Goal: Task Accomplishment & Management: Use online tool/utility

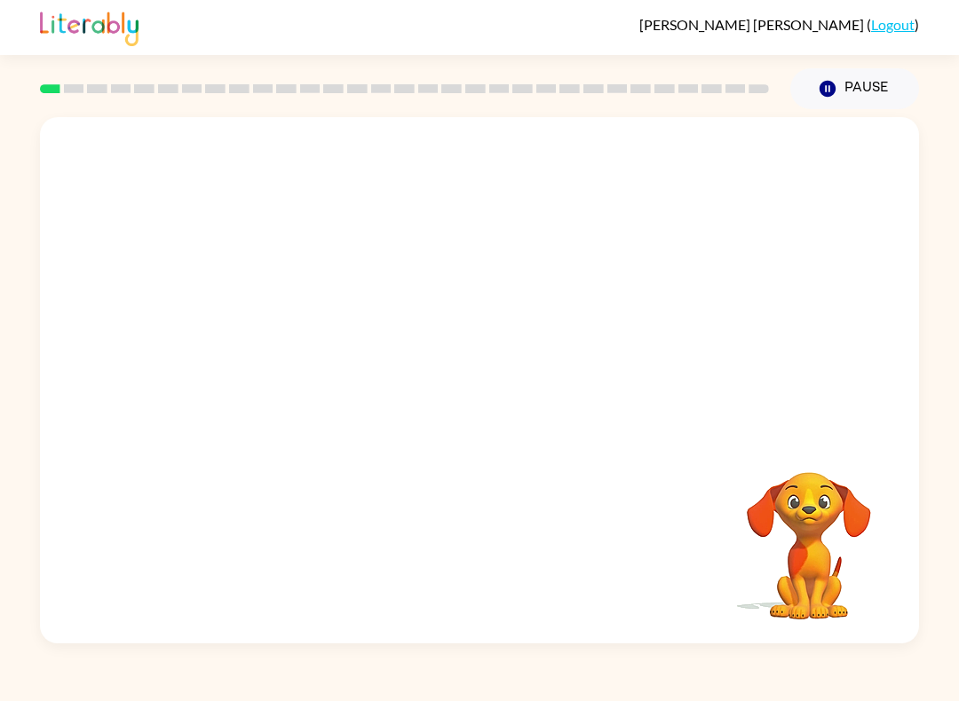
click at [28, 243] on div "Your browser must support playing .mp4 files to use Literably. Please try using…" at bounding box center [479, 376] width 959 height 534
click at [401, 189] on video "Your browser must support playing .mp4 files to use Literably. Please try using…" at bounding box center [479, 276] width 879 height 318
click at [429, 286] on video "Your browser must support playing .mp4 files to use Literably. Please try using…" at bounding box center [479, 276] width 879 height 318
click at [539, 344] on video "Your browser must support playing .mp4 files to use Literably. Please try using…" at bounding box center [479, 276] width 879 height 318
click at [464, 386] on icon "button" at bounding box center [479, 389] width 31 height 31
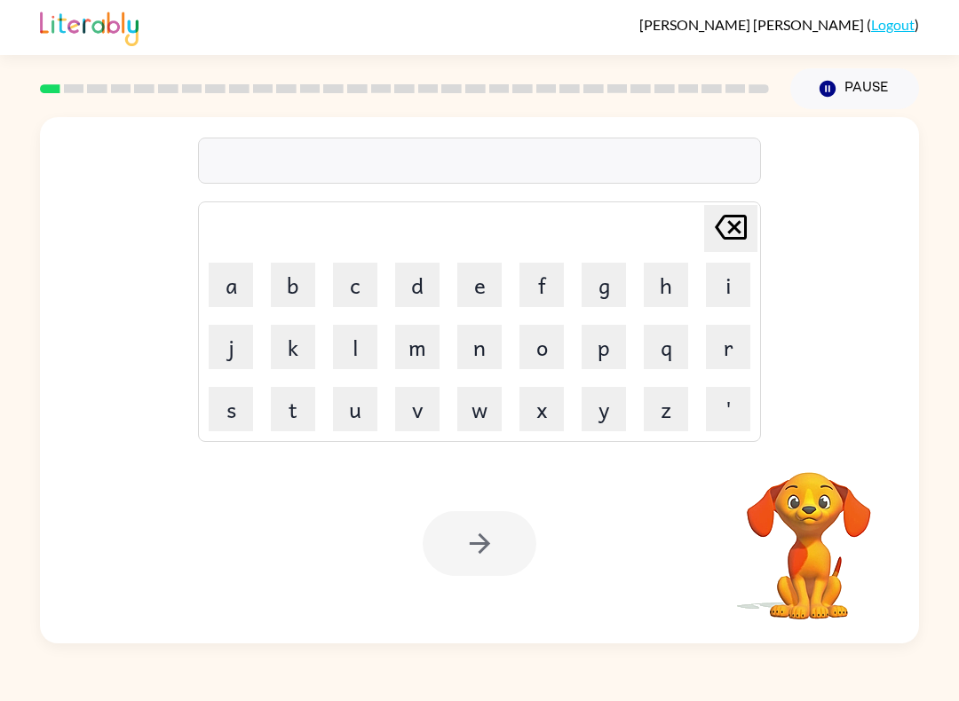
click at [843, 542] on video "Your browser must support playing .mp4 files to use Literably. Please try using…" at bounding box center [809, 534] width 178 height 178
click at [811, 582] on video "Your browser must support playing .mp4 files to use Literably. Please try using…" at bounding box center [809, 534] width 178 height 178
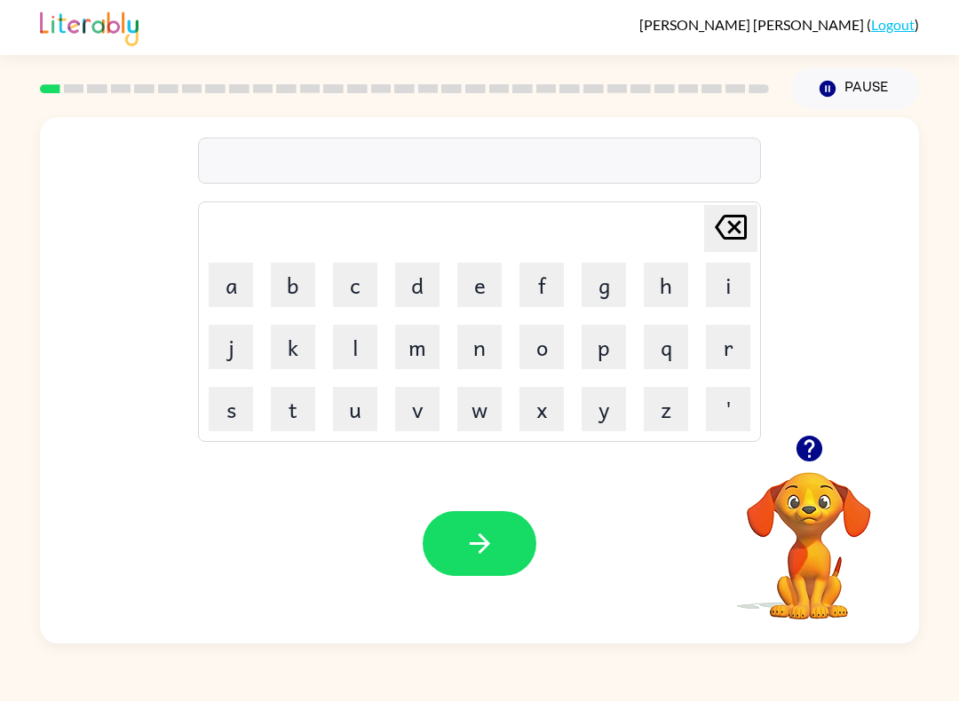
click at [360, 287] on button "c" at bounding box center [355, 285] width 44 height 44
click at [721, 283] on button "i" at bounding box center [728, 285] width 44 height 44
click at [733, 343] on button "r" at bounding box center [728, 347] width 44 height 44
click at [365, 296] on button "c" at bounding box center [355, 285] width 44 height 44
click at [358, 422] on button "u" at bounding box center [355, 409] width 44 height 44
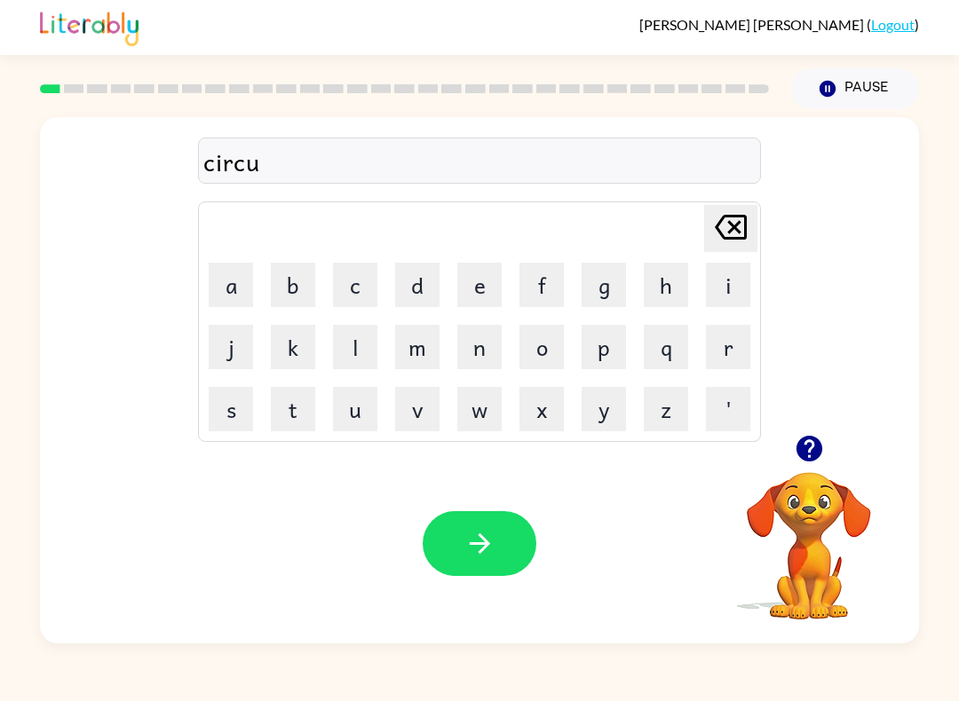
click at [229, 414] on button "s" at bounding box center [231, 409] width 44 height 44
click at [497, 536] on button "button" at bounding box center [480, 543] width 114 height 65
click at [606, 414] on button "y" at bounding box center [604, 409] width 44 height 44
click at [233, 281] on button "a" at bounding box center [231, 285] width 44 height 44
click at [477, 408] on button "w" at bounding box center [479, 409] width 44 height 44
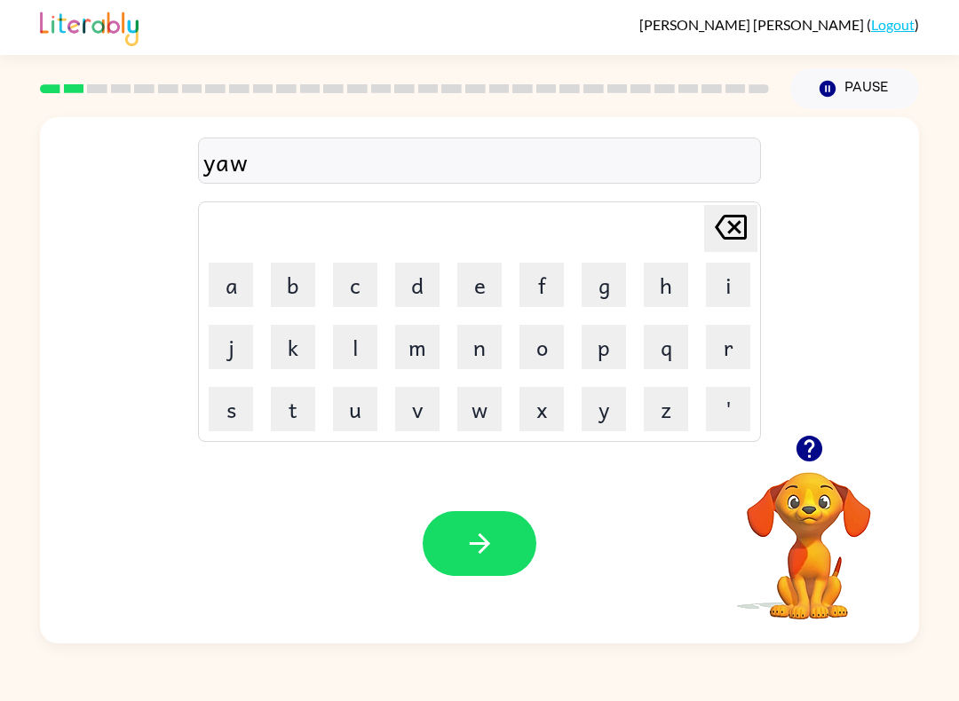
click at [486, 347] on button "n" at bounding box center [479, 347] width 44 height 44
click at [503, 534] on button "button" at bounding box center [480, 543] width 114 height 65
click at [484, 406] on button "w" at bounding box center [479, 409] width 44 height 44
click at [729, 286] on button "i" at bounding box center [728, 285] width 44 height 44
click at [355, 344] on button "l" at bounding box center [355, 347] width 44 height 44
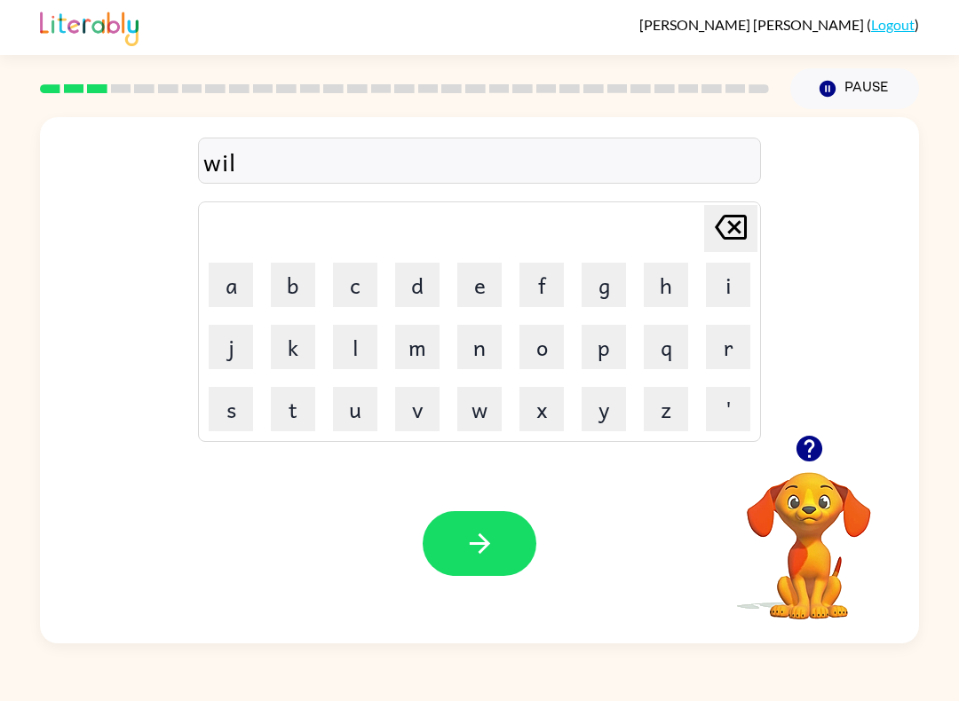
click at [423, 288] on button "d" at bounding box center [417, 285] width 44 height 44
click at [539, 280] on button "f" at bounding box center [541, 285] width 44 height 44
click at [735, 280] on button "i" at bounding box center [728, 285] width 44 height 44
click at [738, 346] on button "r" at bounding box center [728, 347] width 44 height 44
click at [472, 276] on button "e" at bounding box center [479, 285] width 44 height 44
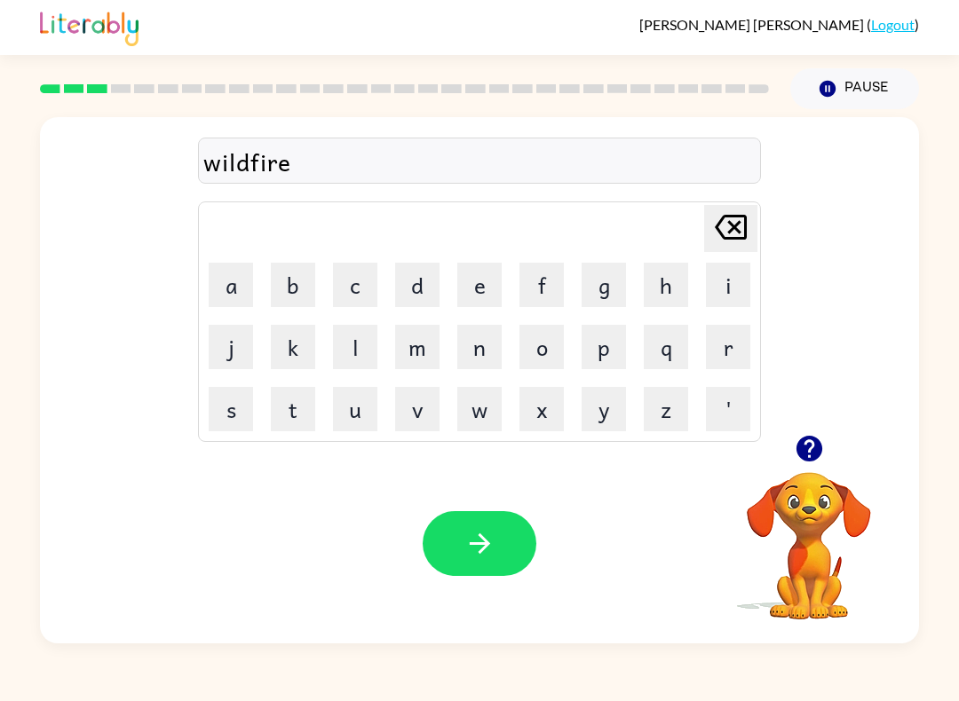
click at [492, 561] on button "button" at bounding box center [480, 543] width 114 height 65
click at [234, 413] on button "s" at bounding box center [231, 409] width 44 height 44
click at [303, 397] on button "t" at bounding box center [293, 409] width 44 height 44
click at [724, 350] on button "r" at bounding box center [728, 347] width 44 height 44
click at [353, 414] on button "u" at bounding box center [355, 409] width 44 height 44
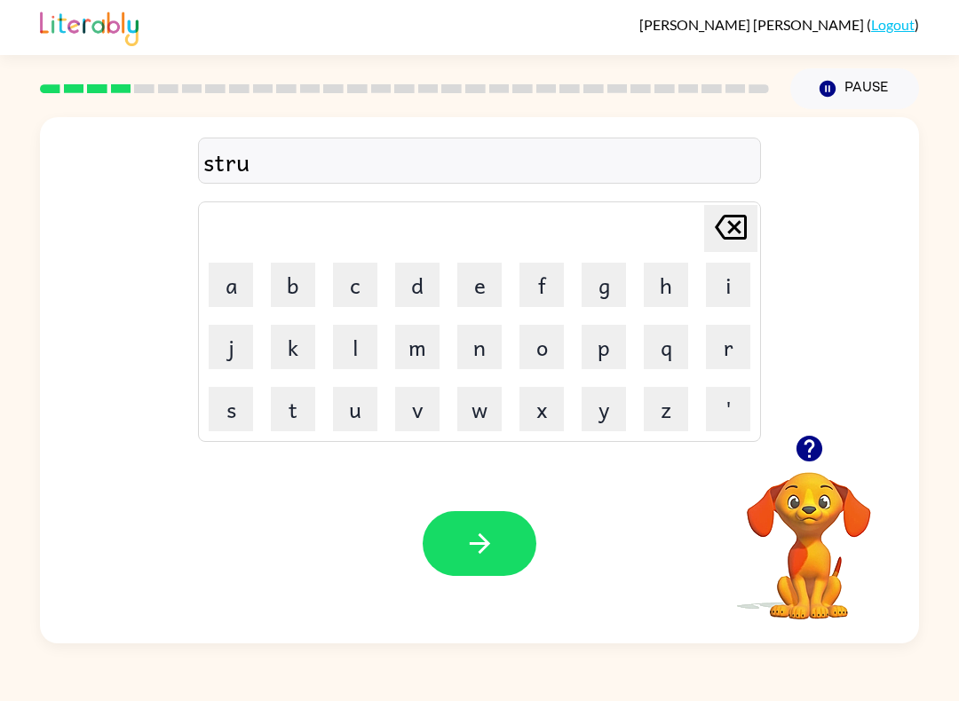
click at [352, 284] on button "c" at bounding box center [355, 285] width 44 height 44
click at [296, 342] on button "k" at bounding box center [293, 347] width 44 height 44
click at [503, 525] on button "button" at bounding box center [480, 543] width 114 height 65
click at [789, 534] on video "Your browser must support playing .mp4 files to use Literably. Please try using…" at bounding box center [809, 534] width 178 height 178
click at [802, 457] on icon "button" at bounding box center [809, 449] width 26 height 26
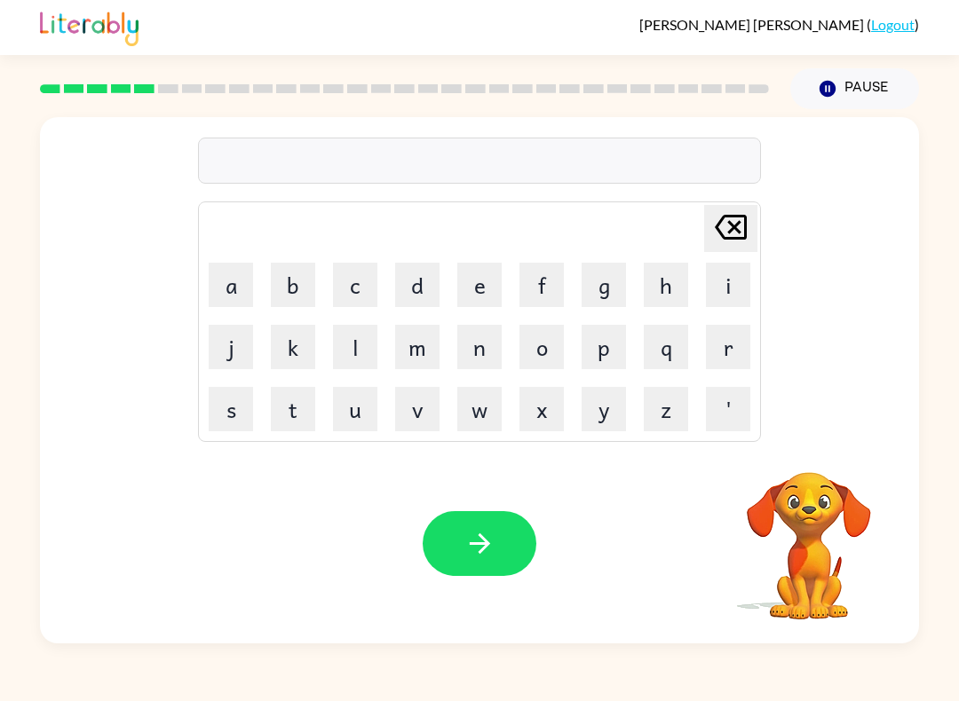
click at [805, 566] on video "Your browser must support playing .mp4 files to use Literably. Please try using…" at bounding box center [809, 534] width 178 height 178
click at [798, 564] on video "Your browser must support playing .mp4 files to use Literably. Please try using…" at bounding box center [809, 534] width 178 height 178
click at [810, 456] on icon "button" at bounding box center [809, 448] width 31 height 31
click at [359, 283] on button "c" at bounding box center [355, 285] width 44 height 44
click at [740, 346] on button "r" at bounding box center [728, 347] width 44 height 44
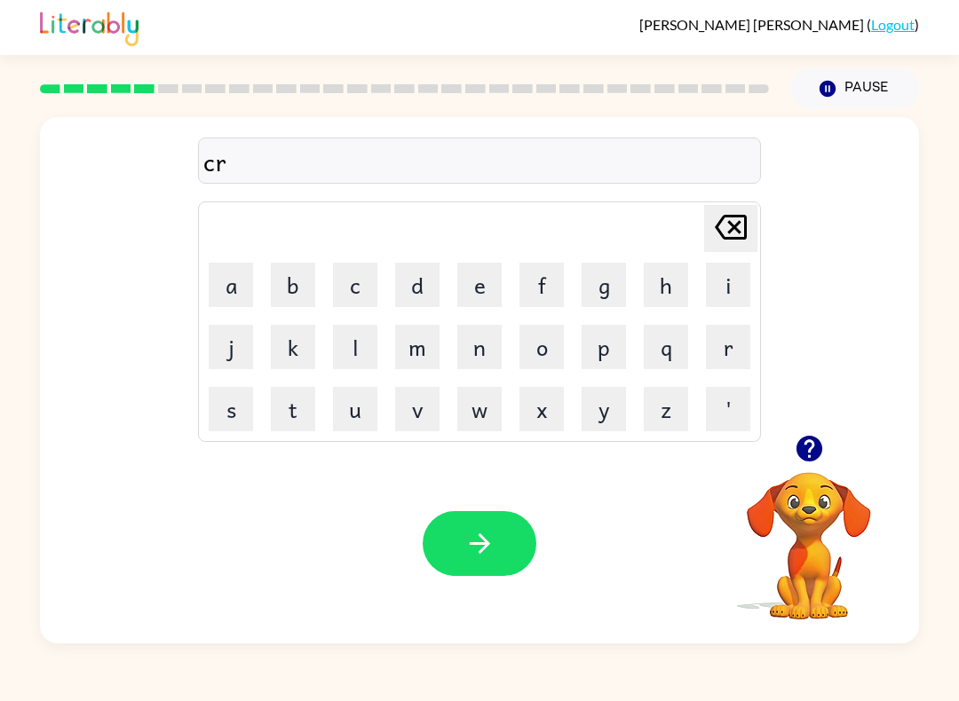
click at [485, 284] on button "e" at bounding box center [479, 285] width 44 height 44
click at [618, 279] on button "g" at bounding box center [604, 285] width 44 height 44
click at [362, 410] on button "u" at bounding box center [355, 409] width 44 height 44
click at [246, 410] on button "s" at bounding box center [231, 409] width 44 height 44
click at [737, 237] on icon "[PERSON_NAME] last character input" at bounding box center [730, 227] width 43 height 43
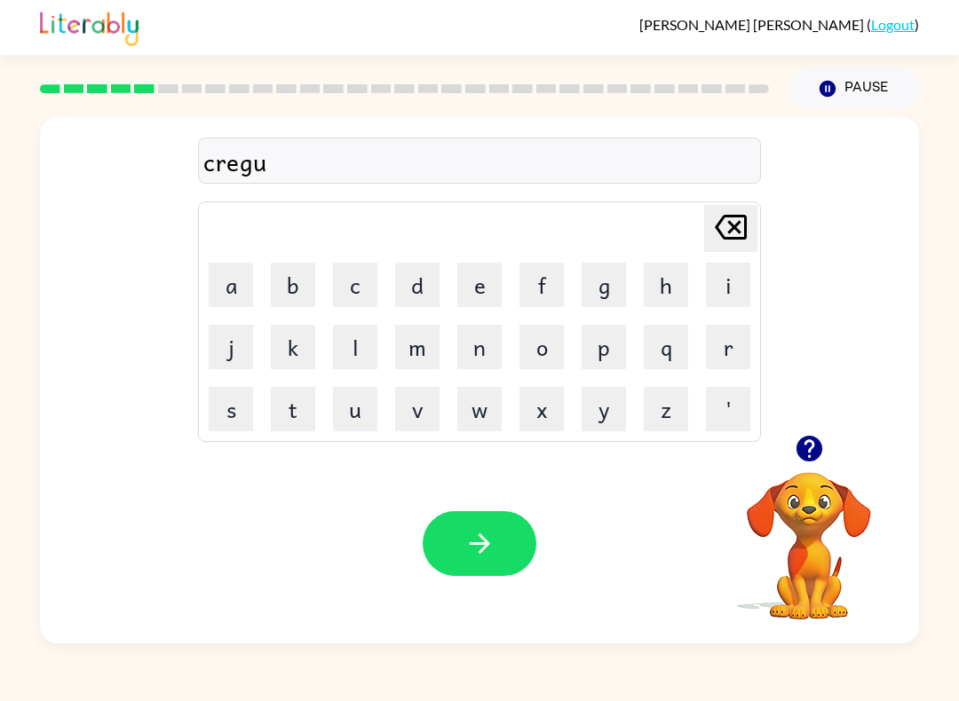
click at [736, 236] on icon "[PERSON_NAME] last character input" at bounding box center [730, 227] width 43 height 43
click at [732, 238] on icon at bounding box center [731, 227] width 32 height 25
click at [236, 284] on button "a" at bounding box center [231, 285] width 44 height 44
click at [601, 293] on button "g" at bounding box center [604, 285] width 44 height 44
click at [358, 408] on button "u" at bounding box center [355, 409] width 44 height 44
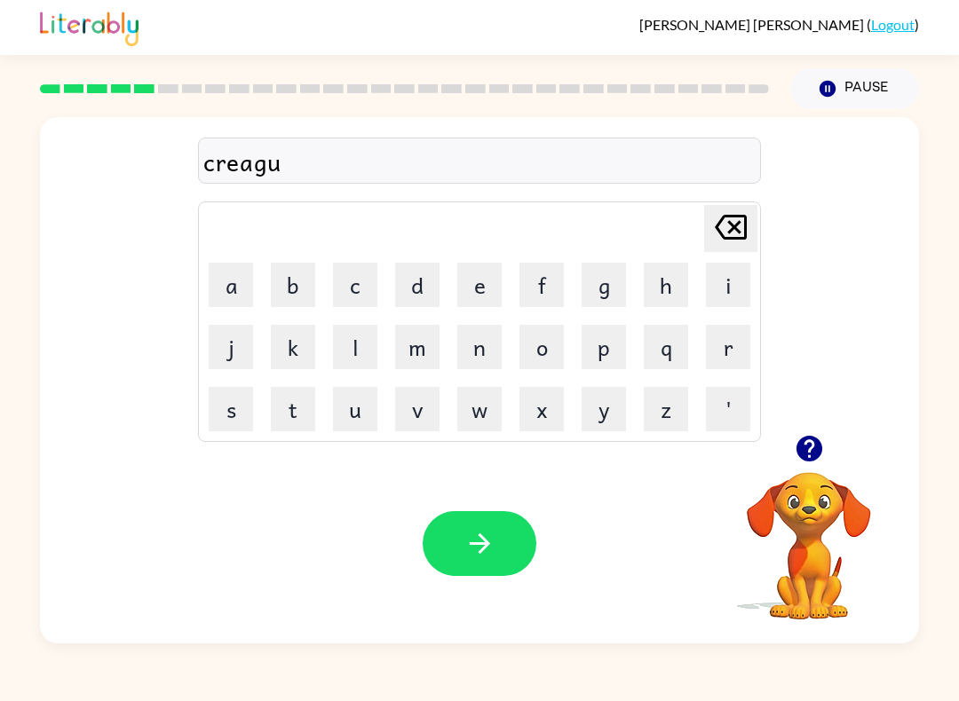
click at [241, 414] on button "s" at bounding box center [231, 409] width 44 height 44
click at [495, 537] on button "button" at bounding box center [480, 543] width 114 height 65
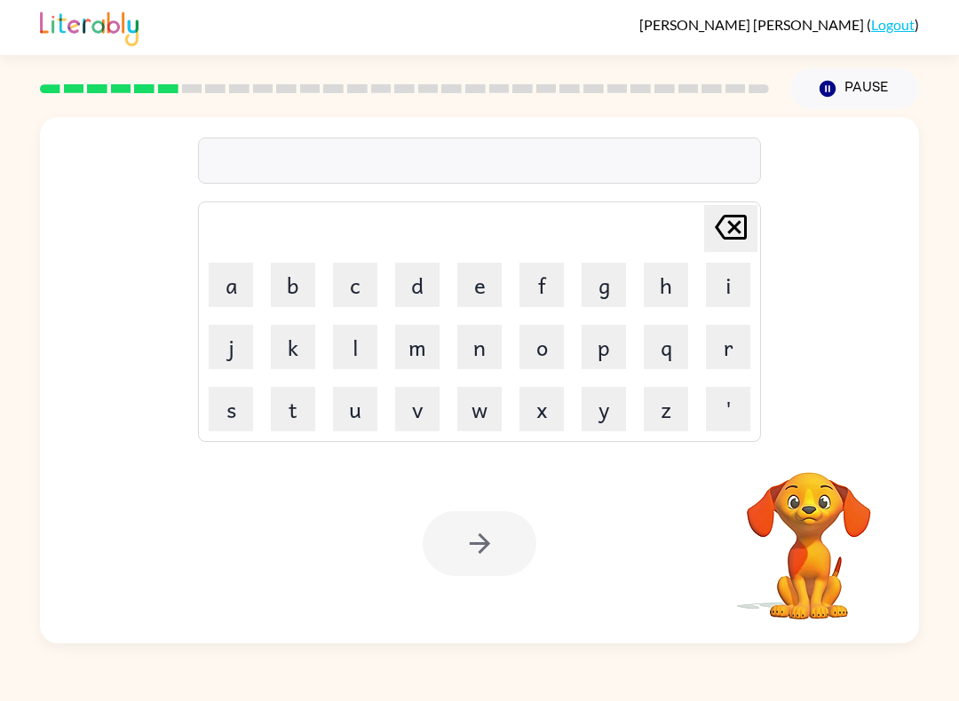
click at [728, 350] on button "r" at bounding box center [728, 347] width 44 height 44
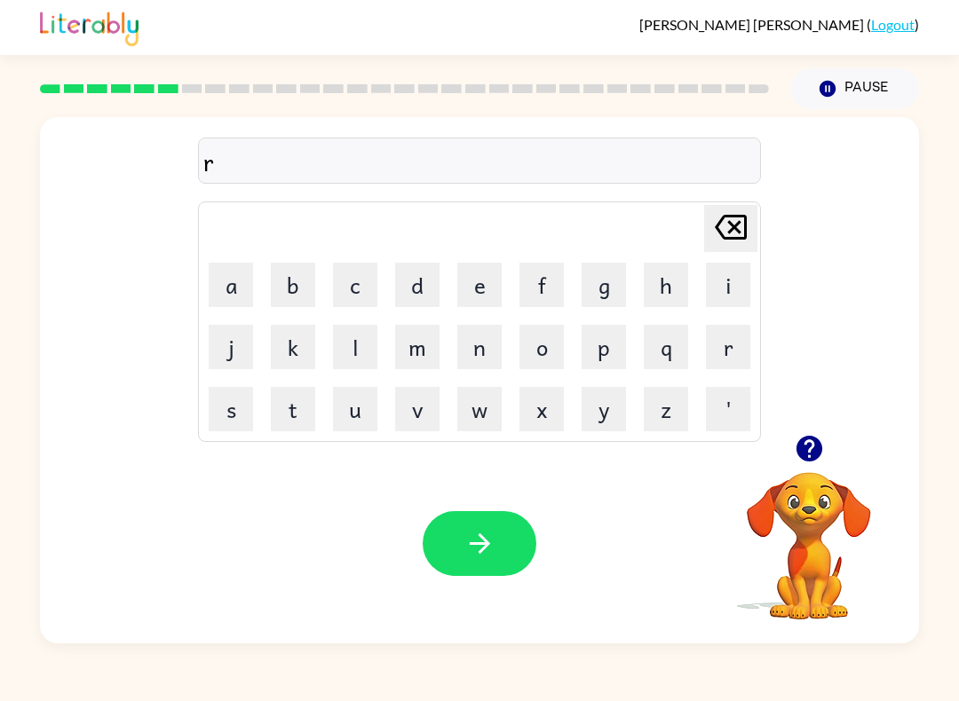
click at [732, 271] on button "i" at bounding box center [728, 285] width 44 height 44
click at [307, 414] on button "t" at bounding box center [293, 409] width 44 height 44
click at [732, 226] on icon at bounding box center [731, 227] width 32 height 25
click at [731, 224] on icon at bounding box center [731, 227] width 32 height 25
click at [469, 273] on button "e" at bounding box center [479, 285] width 44 height 44
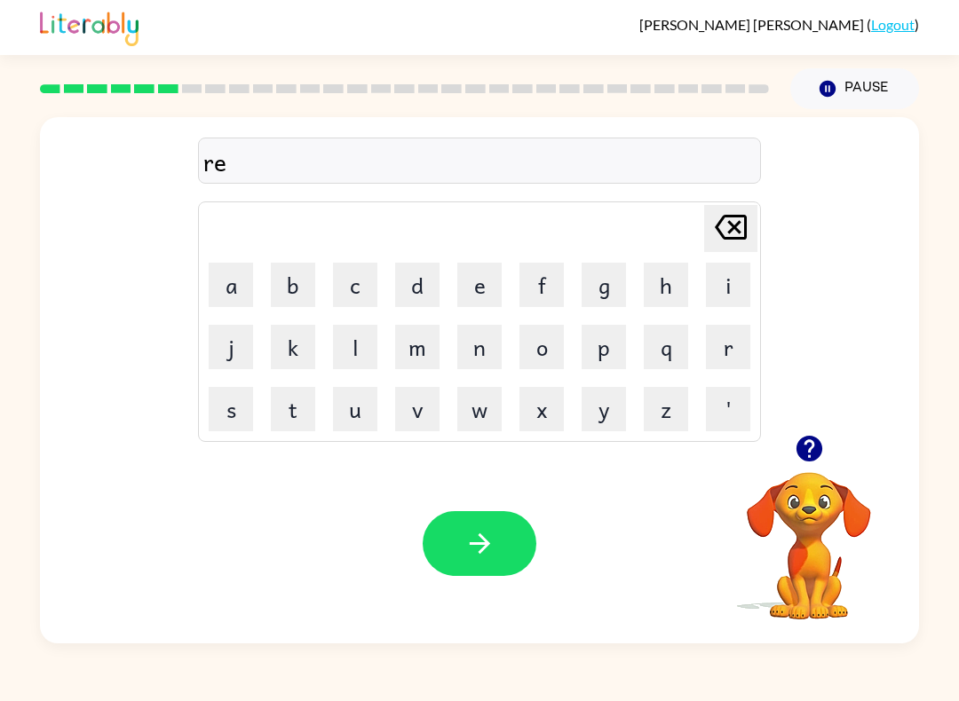
click at [297, 406] on button "t" at bounding box center [293, 409] width 44 height 44
click at [726, 293] on button "i" at bounding box center [728, 285] width 44 height 44
click at [716, 348] on button "r" at bounding box center [728, 347] width 44 height 44
click at [471, 273] on button "e" at bounding box center [479, 285] width 44 height 44
click at [424, 346] on button "m" at bounding box center [417, 347] width 44 height 44
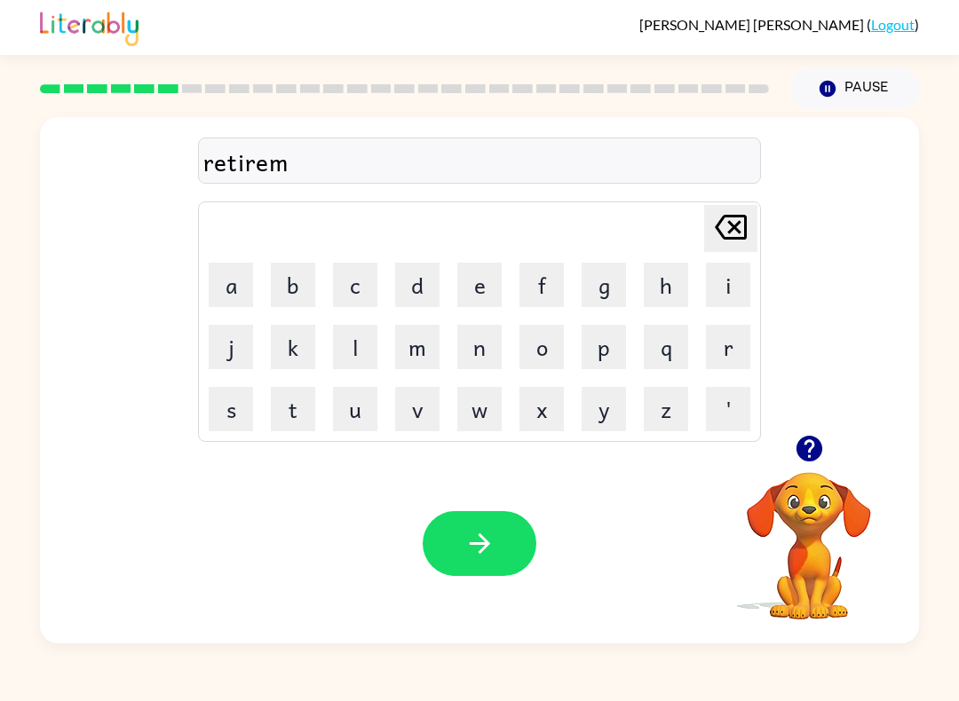
click at [485, 289] on button "e" at bounding box center [479, 285] width 44 height 44
click at [488, 346] on button "n" at bounding box center [479, 347] width 44 height 44
click at [292, 426] on button "t" at bounding box center [293, 409] width 44 height 44
click at [809, 444] on icon "button" at bounding box center [809, 449] width 26 height 26
click at [728, 239] on icon at bounding box center [731, 227] width 32 height 25
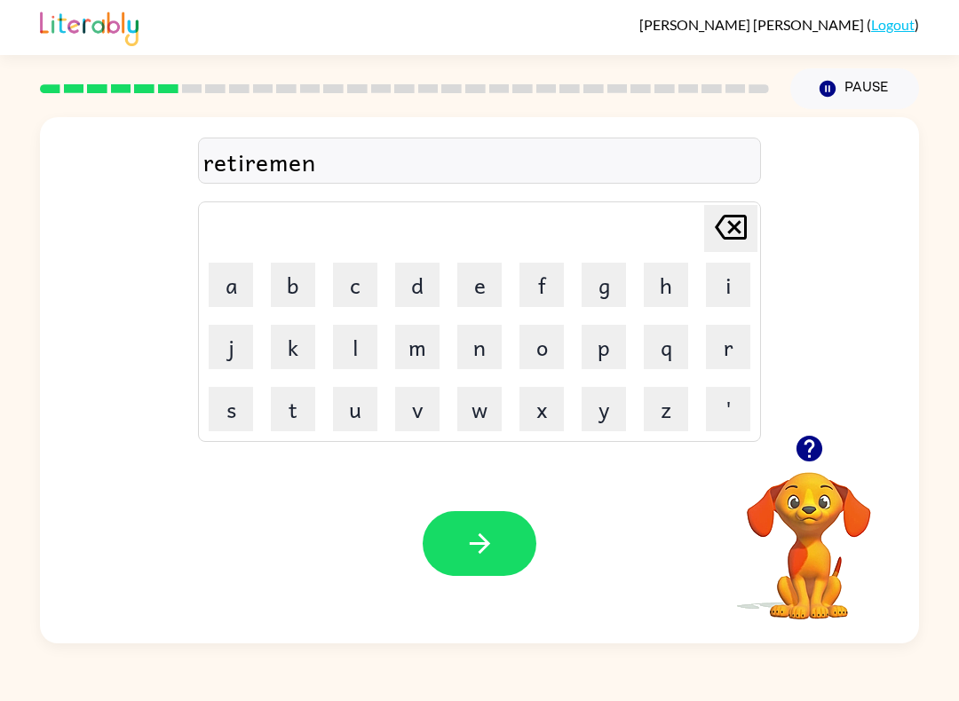
click at [737, 227] on icon "[PERSON_NAME] last character input" at bounding box center [730, 227] width 43 height 43
click at [736, 227] on icon at bounding box center [731, 227] width 32 height 25
click at [731, 220] on icon "[PERSON_NAME] last character input" at bounding box center [730, 227] width 43 height 43
click at [730, 220] on icon "[PERSON_NAME] last character input" at bounding box center [730, 227] width 43 height 43
click at [434, 352] on button "m" at bounding box center [417, 347] width 44 height 44
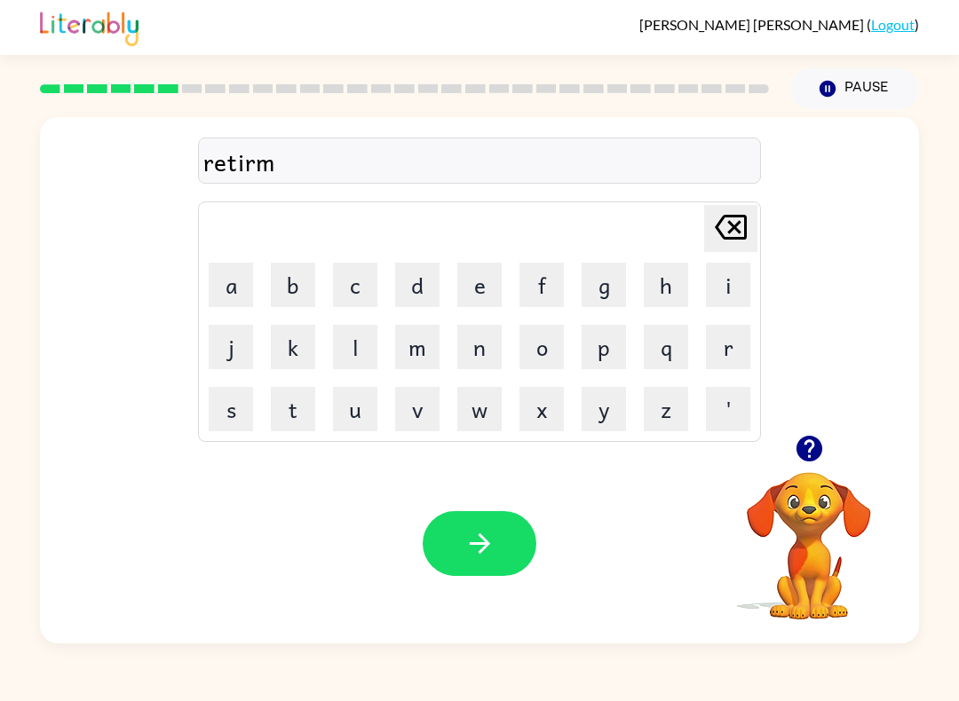
click at [485, 273] on button "e" at bounding box center [479, 285] width 44 height 44
click at [492, 340] on button "n" at bounding box center [479, 347] width 44 height 44
click at [297, 414] on button "t" at bounding box center [293, 409] width 44 height 44
click at [802, 440] on icon "button" at bounding box center [809, 449] width 26 height 26
click at [503, 566] on button "button" at bounding box center [480, 543] width 114 height 65
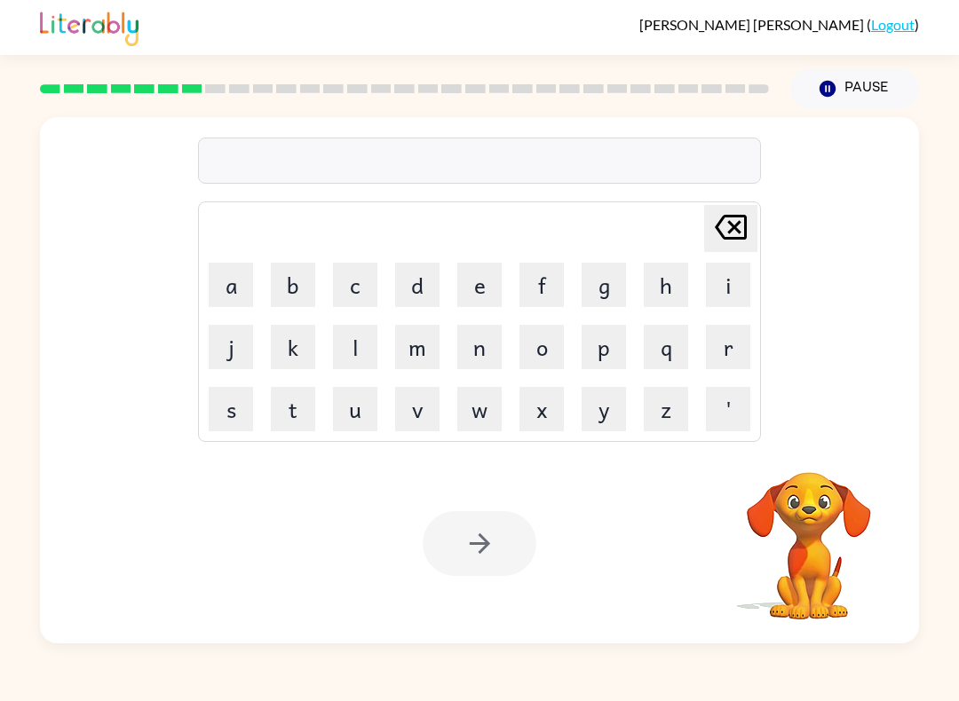
click at [291, 406] on button "t" at bounding box center [293, 409] width 44 height 44
click at [732, 281] on button "i" at bounding box center [728, 285] width 44 height 44
click at [365, 293] on button "c" at bounding box center [355, 285] width 44 height 44
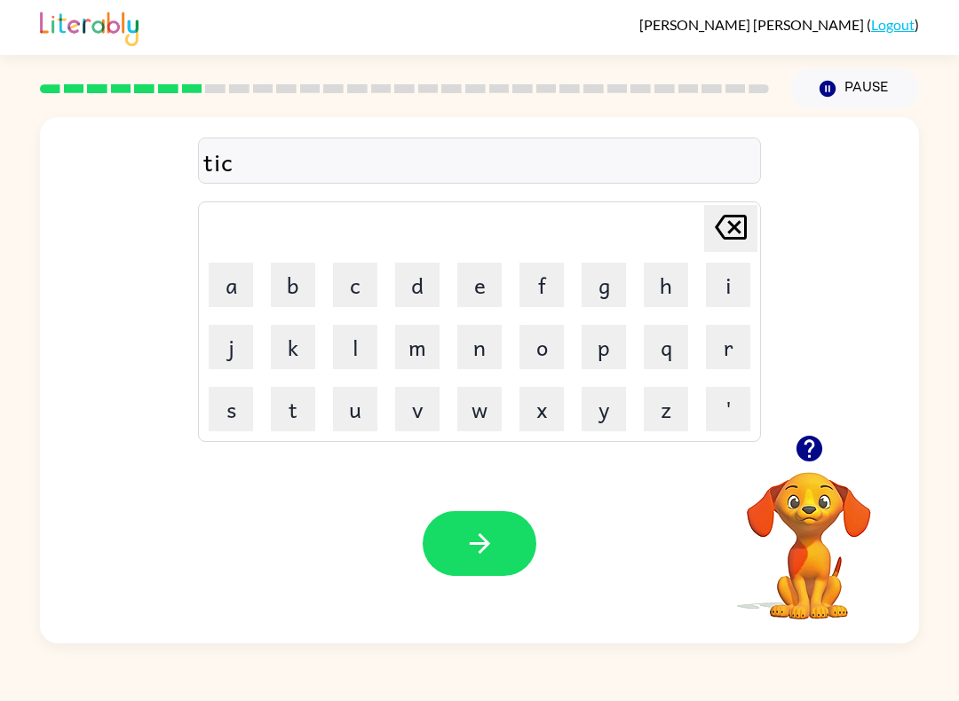
click at [301, 343] on button "k" at bounding box center [293, 347] width 44 height 44
click at [357, 356] on button "l" at bounding box center [355, 347] width 44 height 44
click at [486, 267] on button "e" at bounding box center [479, 285] width 44 height 44
click at [827, 437] on button "button" at bounding box center [809, 448] width 45 height 45
click at [836, 446] on video "Your browser must support playing .mp4 files to use Literably. Please try using…" at bounding box center [809, 534] width 178 height 178
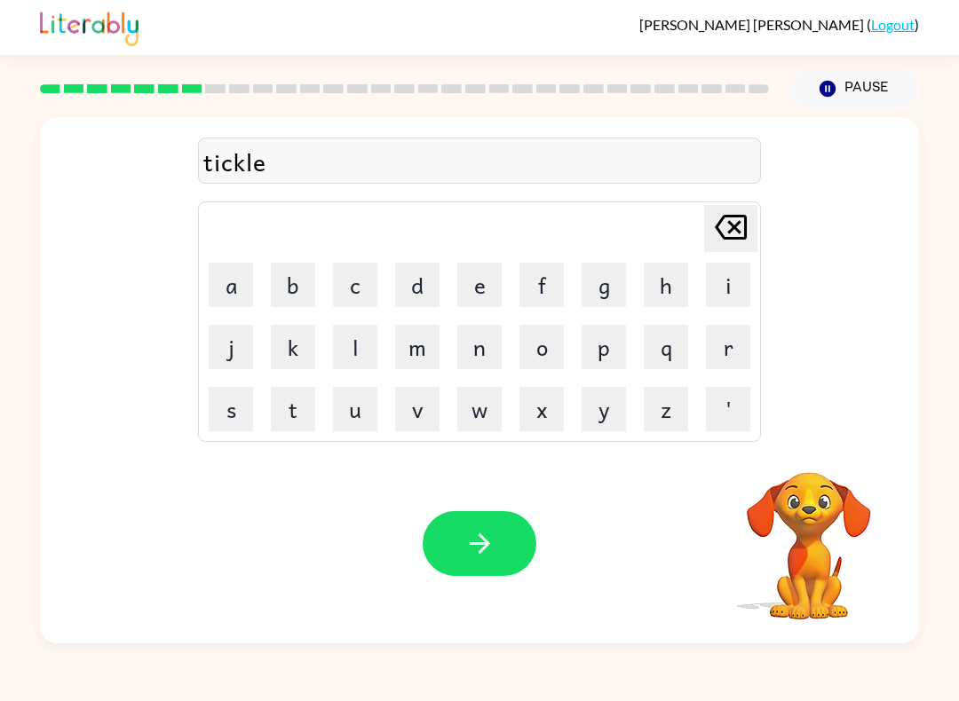
click at [503, 542] on button "button" at bounding box center [480, 543] width 114 height 65
click at [219, 424] on button "s" at bounding box center [231, 409] width 44 height 44
click at [817, 461] on icon "button" at bounding box center [809, 448] width 31 height 31
click at [612, 349] on button "p" at bounding box center [604, 347] width 44 height 44
click at [487, 278] on button "e" at bounding box center [479, 285] width 44 height 44
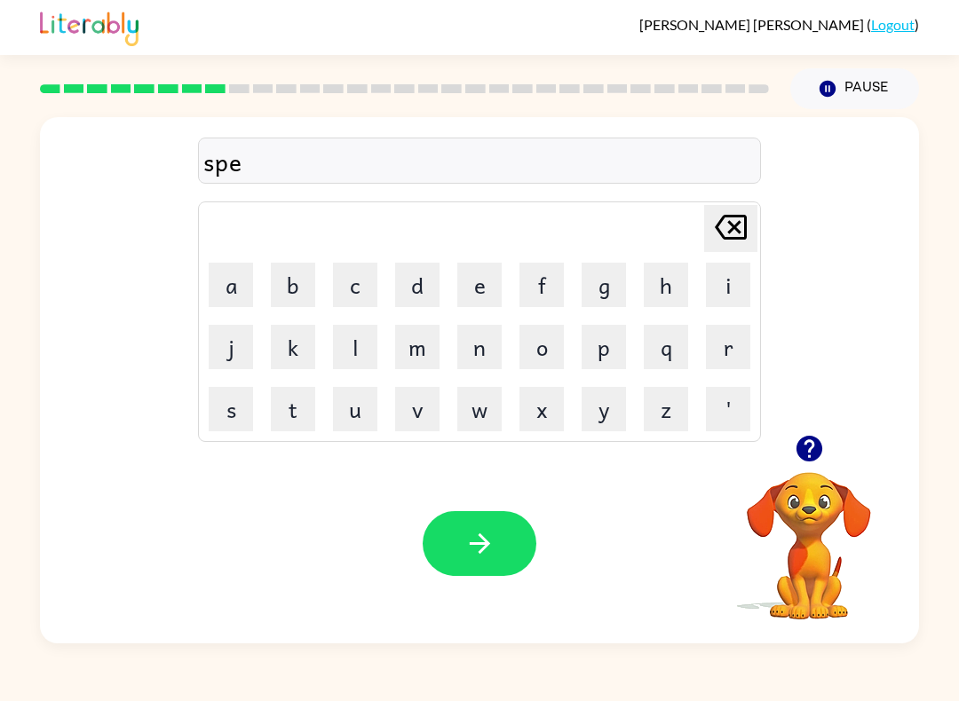
click at [358, 285] on button "c" at bounding box center [355, 285] width 44 height 44
click at [293, 407] on button "t" at bounding box center [293, 409] width 44 height 44
click at [360, 282] on button "c" at bounding box center [355, 285] width 44 height 44
click at [366, 345] on button "l" at bounding box center [355, 347] width 44 height 44
click at [736, 235] on icon "[PERSON_NAME] last character input" at bounding box center [730, 227] width 43 height 43
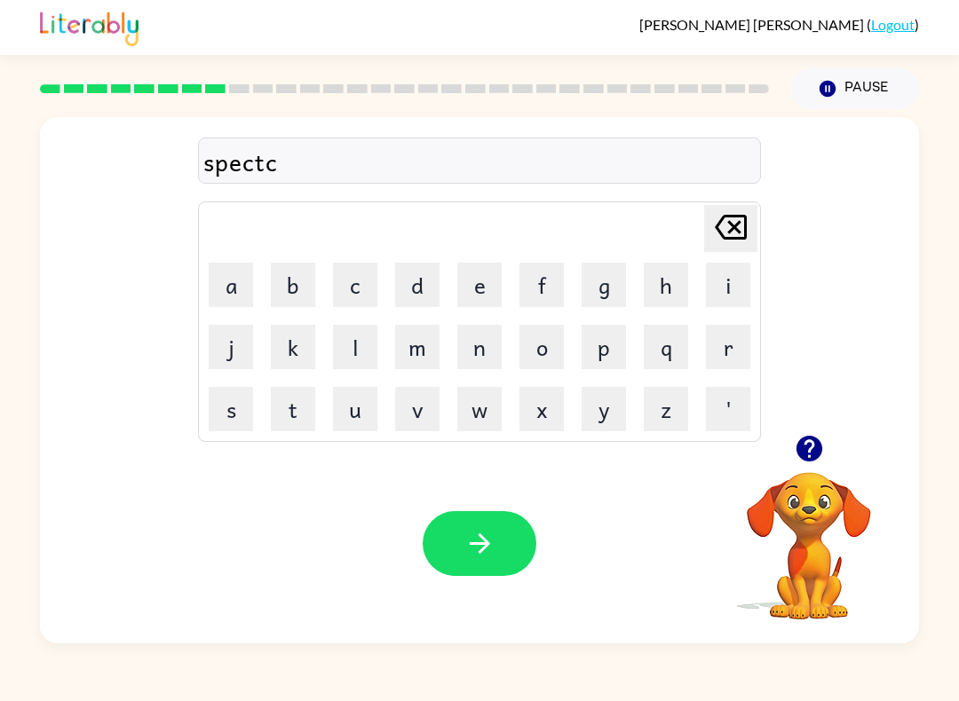
click at [731, 228] on icon "[PERSON_NAME] last character input" at bounding box center [730, 227] width 43 height 43
click at [362, 300] on button "c" at bounding box center [355, 285] width 44 height 44
click at [301, 353] on button "k" at bounding box center [293, 347] width 44 height 44
click at [731, 234] on icon "[PERSON_NAME] last character input" at bounding box center [730, 227] width 43 height 43
click at [721, 232] on icon "[PERSON_NAME] last character input" at bounding box center [730, 227] width 43 height 43
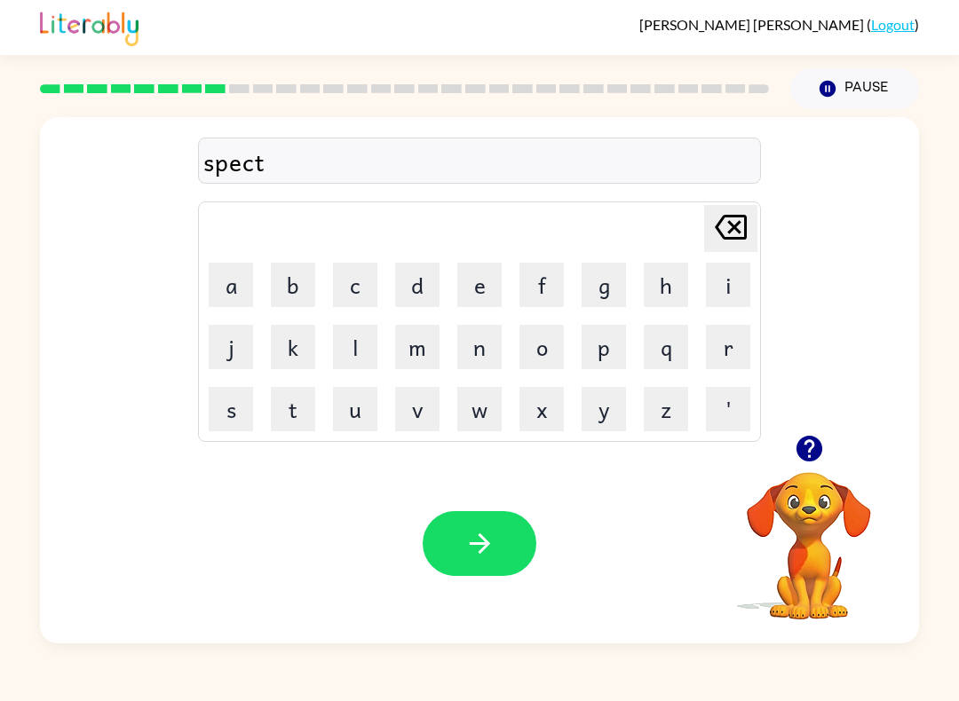
click at [809, 447] on icon "button" at bounding box center [809, 449] width 26 height 26
click at [483, 282] on button "e" at bounding box center [479, 285] width 44 height 44
click at [360, 287] on button "c" at bounding box center [355, 285] width 44 height 44
click at [344, 348] on button "l" at bounding box center [355, 347] width 44 height 44
click at [729, 234] on icon at bounding box center [731, 227] width 32 height 25
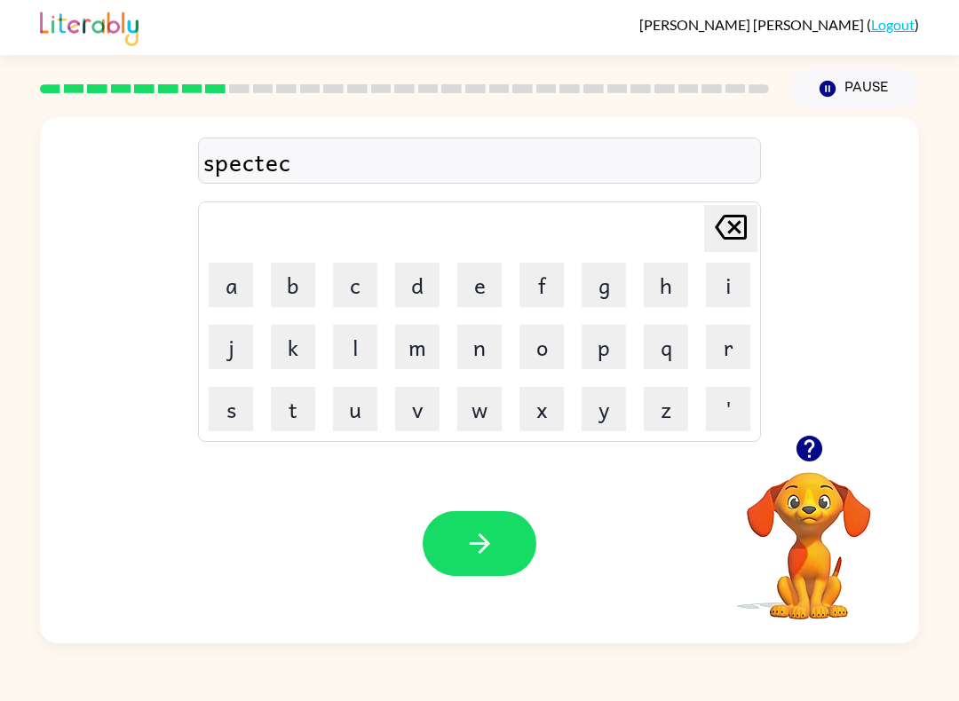
click at [731, 231] on icon at bounding box center [731, 227] width 32 height 25
click at [289, 346] on button "k" at bounding box center [293, 347] width 44 height 44
click at [369, 340] on button "l" at bounding box center [355, 347] width 44 height 44
click at [740, 226] on icon "[PERSON_NAME] last character input" at bounding box center [730, 227] width 43 height 43
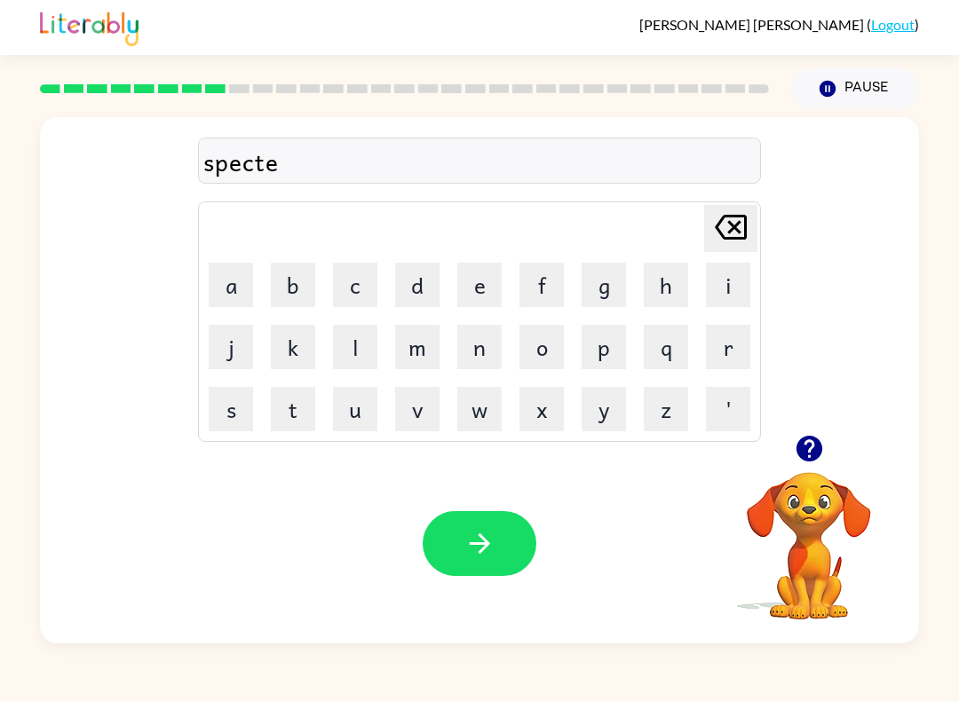
click at [351, 289] on button "c" at bounding box center [355, 285] width 44 height 44
click at [352, 345] on button "l" at bounding box center [355, 347] width 44 height 44
click at [491, 278] on button "e" at bounding box center [479, 285] width 44 height 44
click at [489, 547] on icon "button" at bounding box center [479, 543] width 31 height 31
click at [731, 356] on button "r" at bounding box center [728, 347] width 44 height 44
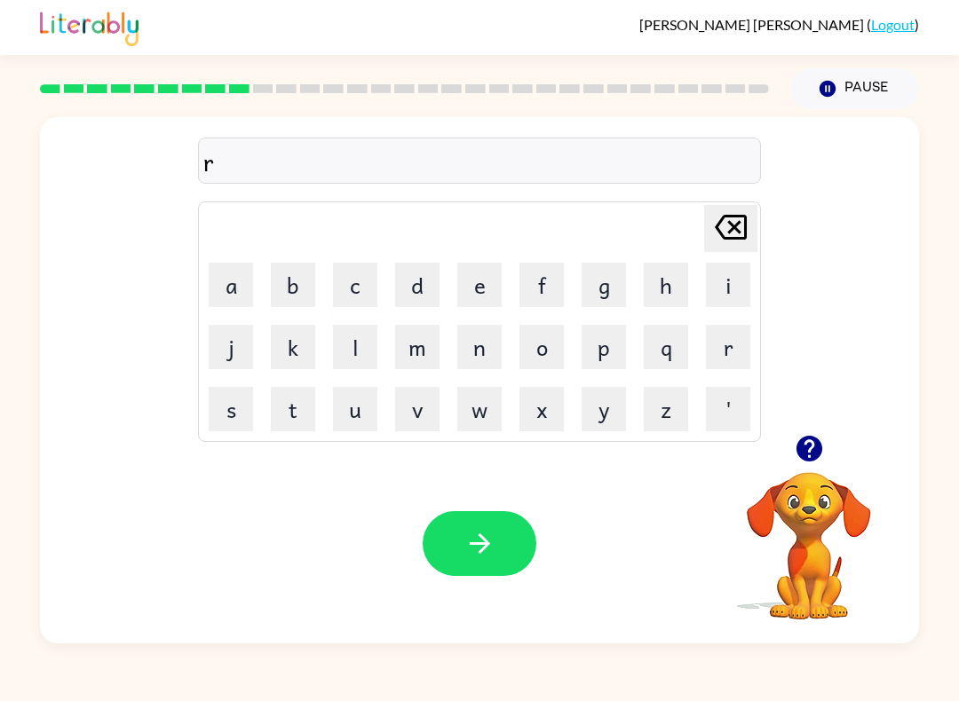
click at [487, 279] on button "e" at bounding box center [479, 285] width 44 height 44
click at [537, 276] on button "f" at bounding box center [541, 285] width 44 height 44
click at [542, 346] on button "o" at bounding box center [541, 347] width 44 height 44
click at [734, 346] on button "r" at bounding box center [728, 347] width 44 height 44
click at [487, 268] on button "e" at bounding box center [479, 285] width 44 height 44
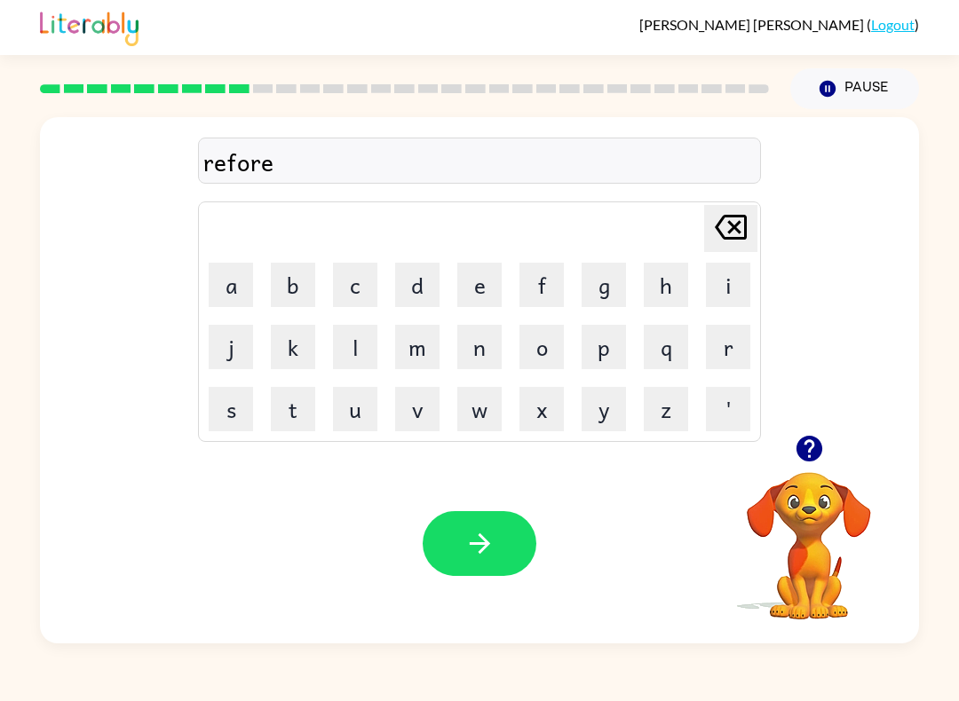
click at [232, 405] on button "s" at bounding box center [231, 409] width 44 height 44
click at [292, 416] on button "t" at bounding box center [293, 409] width 44 height 44
click at [483, 530] on icon "button" at bounding box center [479, 543] width 31 height 31
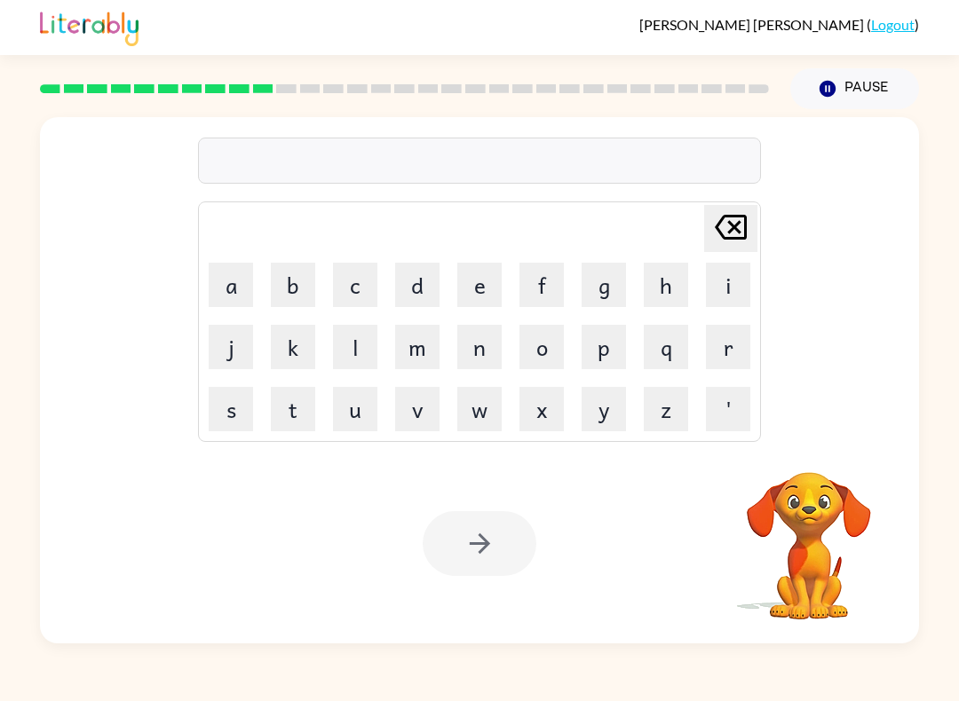
click at [622, 351] on button "p" at bounding box center [604, 347] width 44 height 44
click at [731, 343] on button "r" at bounding box center [728, 347] width 44 height 44
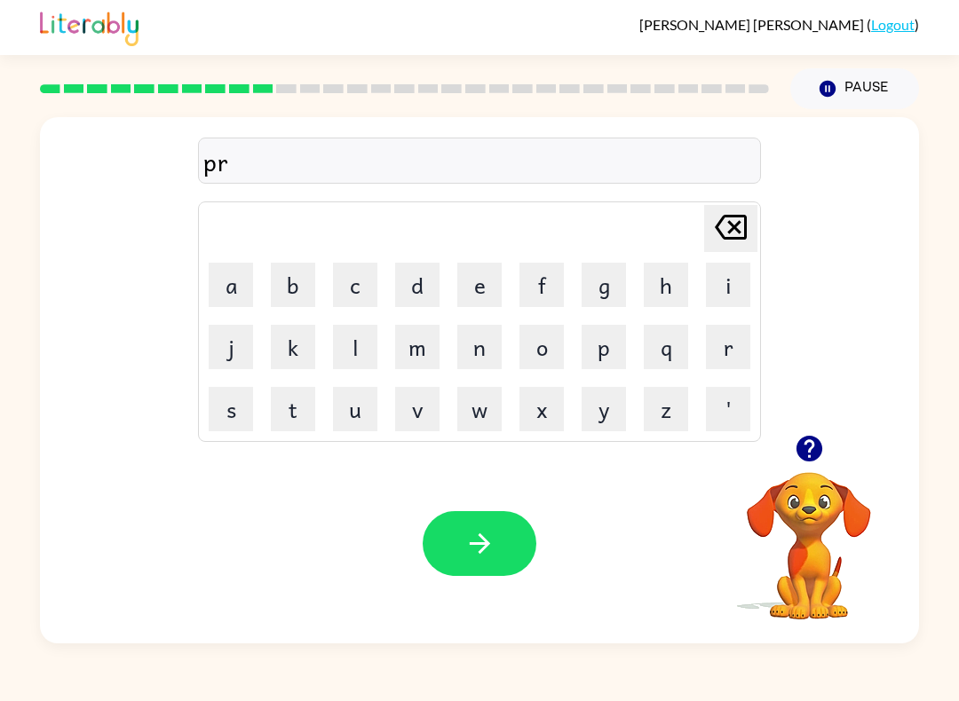
click at [472, 287] on button "e" at bounding box center [479, 285] width 44 height 44
click at [685, 280] on button "h" at bounding box center [666, 285] width 44 height 44
click at [489, 274] on button "e" at bounding box center [479, 285] width 44 height 44
click at [229, 289] on button "a" at bounding box center [231, 285] width 44 height 44
click at [294, 421] on button "t" at bounding box center [293, 409] width 44 height 44
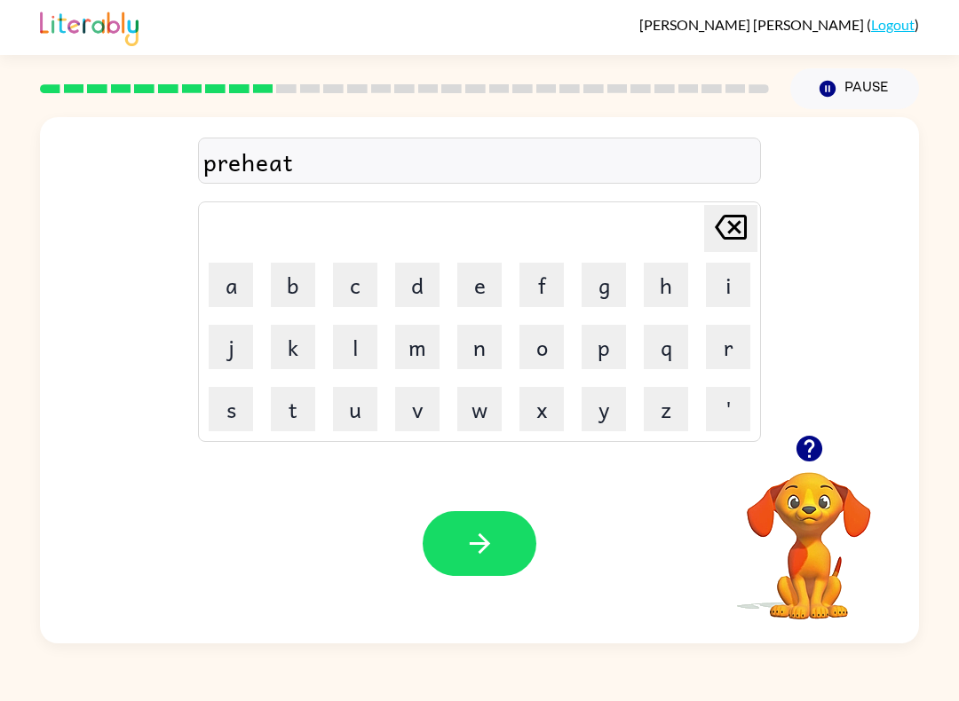
click at [489, 542] on icon "button" at bounding box center [479, 543] width 31 height 31
click at [805, 463] on icon "button" at bounding box center [809, 448] width 31 height 31
click at [484, 415] on button "w" at bounding box center [479, 409] width 44 height 44
click at [724, 278] on button "i" at bounding box center [728, 285] width 44 height 44
click at [236, 411] on button "s" at bounding box center [231, 409] width 44 height 44
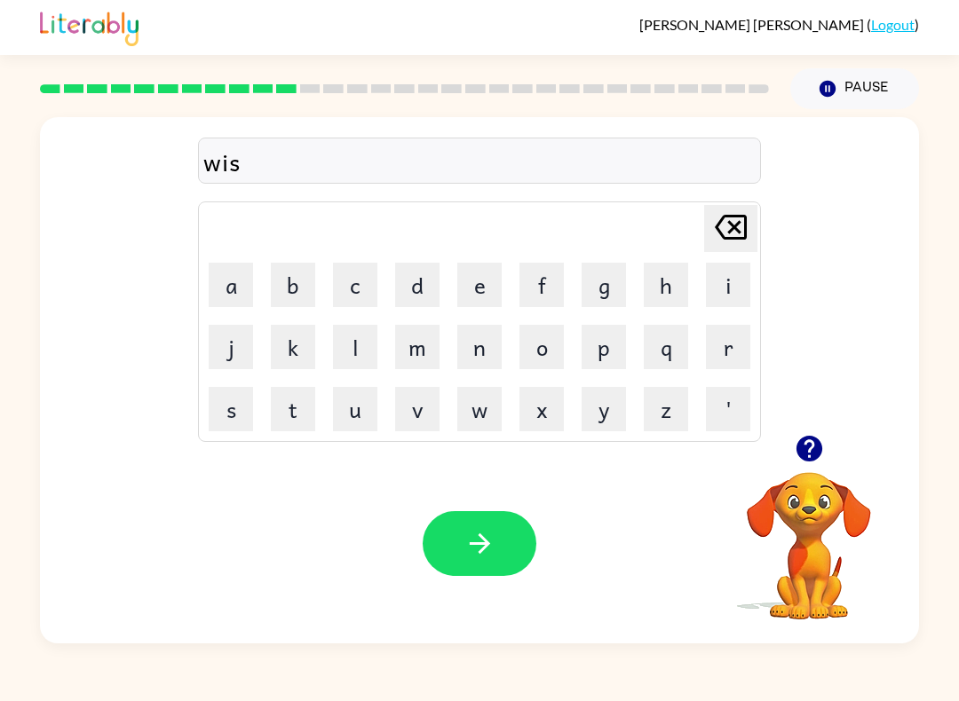
click at [474, 278] on button "e" at bounding box center [479, 285] width 44 height 44
click at [494, 556] on icon "button" at bounding box center [479, 543] width 31 height 31
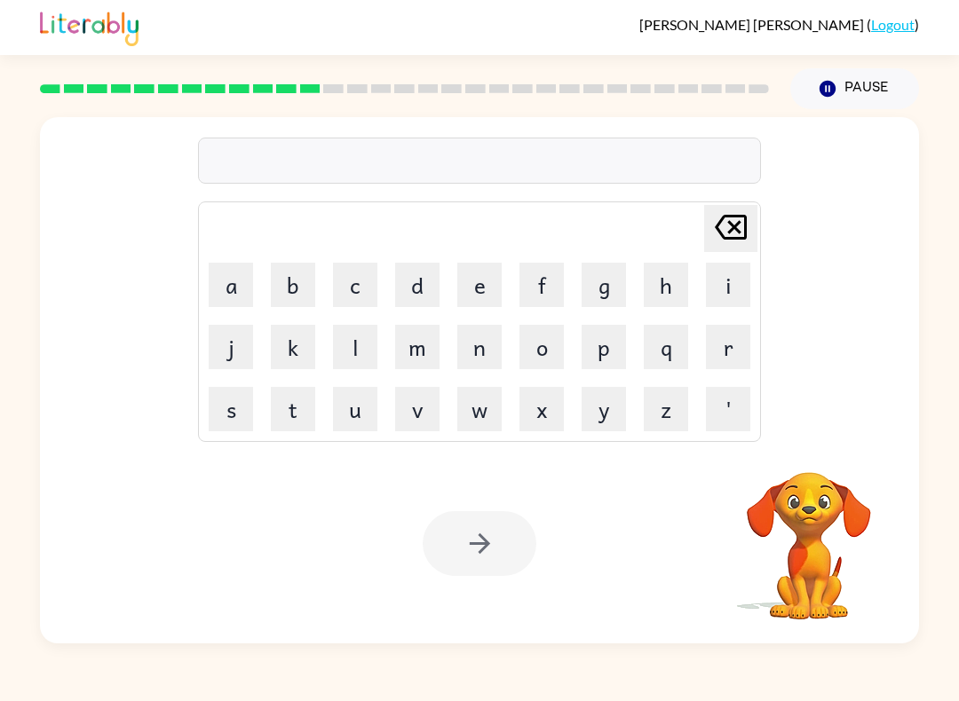
click at [838, 91] on button "Pause Pause" at bounding box center [854, 88] width 129 height 41
